Goal: Information Seeking & Learning: Find specific page/section

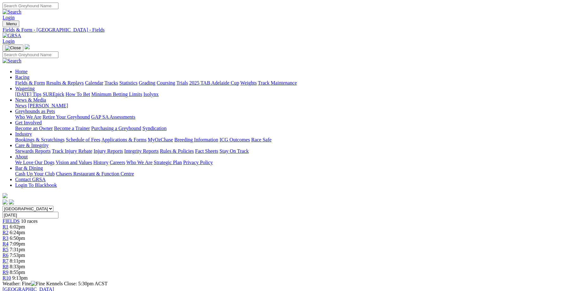
click at [158, 148] on link "Integrity Reports" at bounding box center [141, 150] width 34 height 5
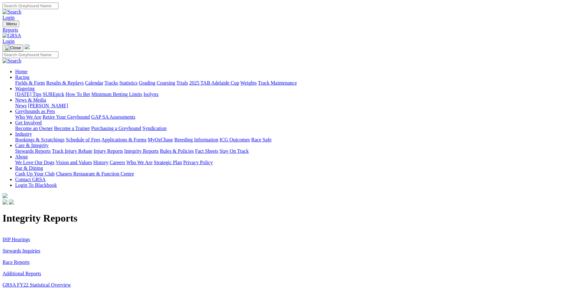
click at [40, 248] on link "Stewards Inquiries" at bounding box center [22, 250] width 38 height 5
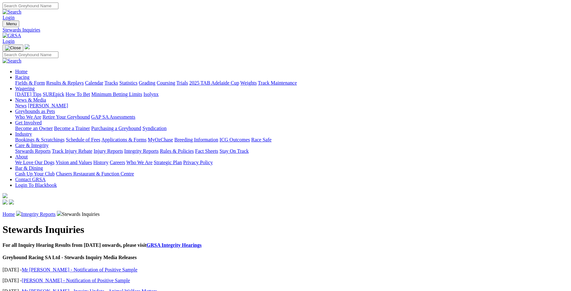
click at [56, 211] on link "Integrity Reports" at bounding box center [38, 213] width 34 height 5
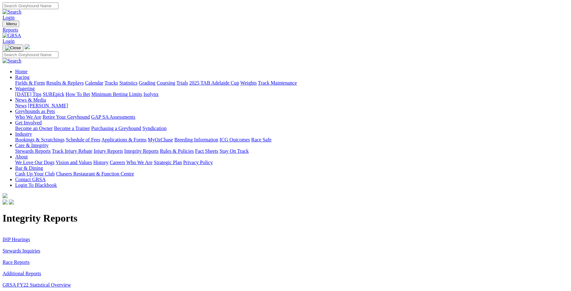
click at [30, 237] on link "IHP Hearings" at bounding box center [16, 239] width 27 height 5
